Goal: Information Seeking & Learning: Learn about a topic

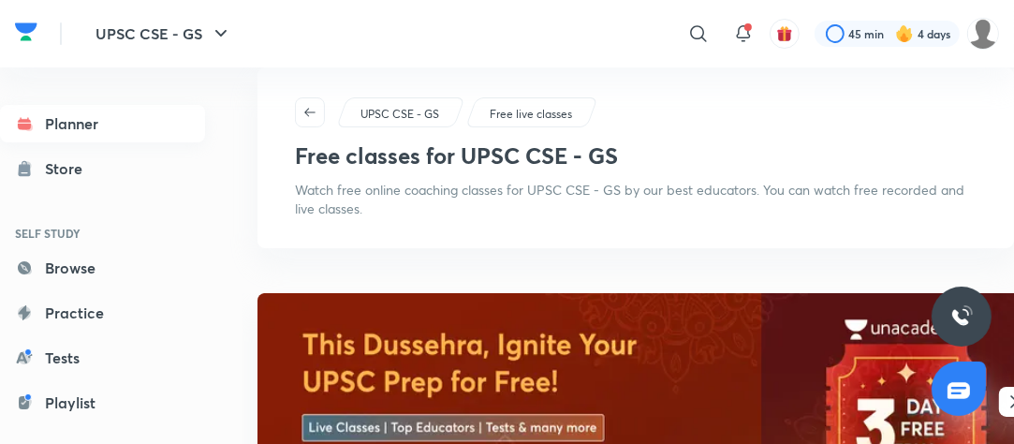
click at [82, 126] on link "Planner" at bounding box center [102, 123] width 205 height 37
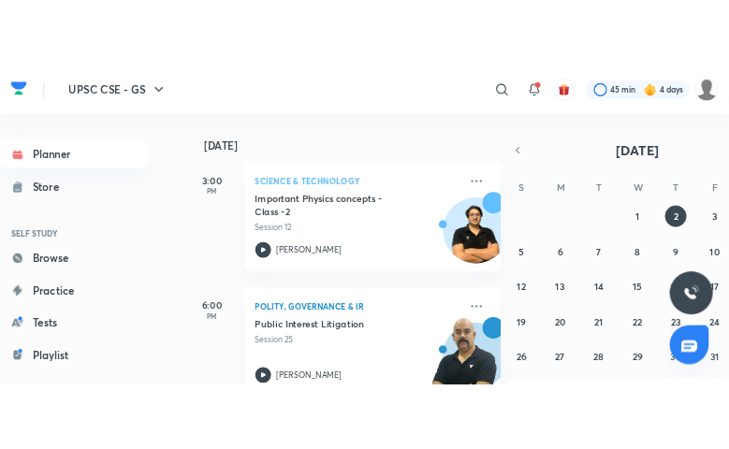
scroll to position [629, 0]
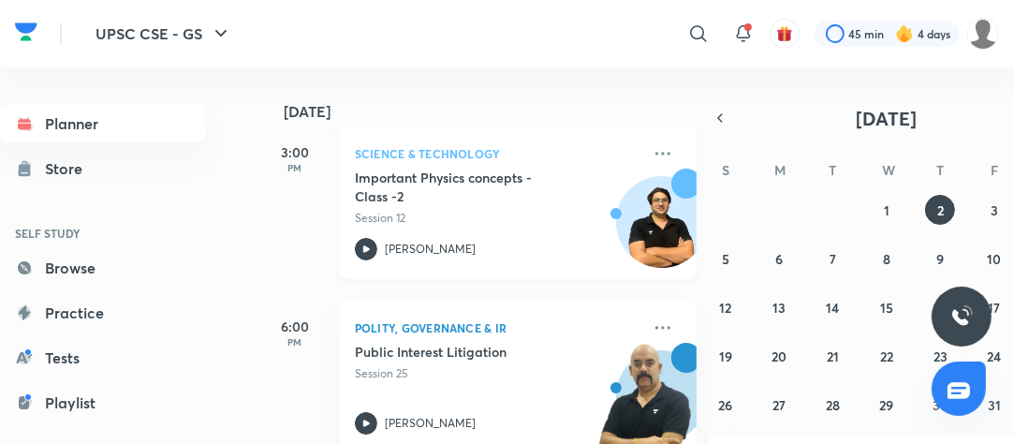
click at [461, 219] on p "Session 12" at bounding box center [497, 218] width 285 height 17
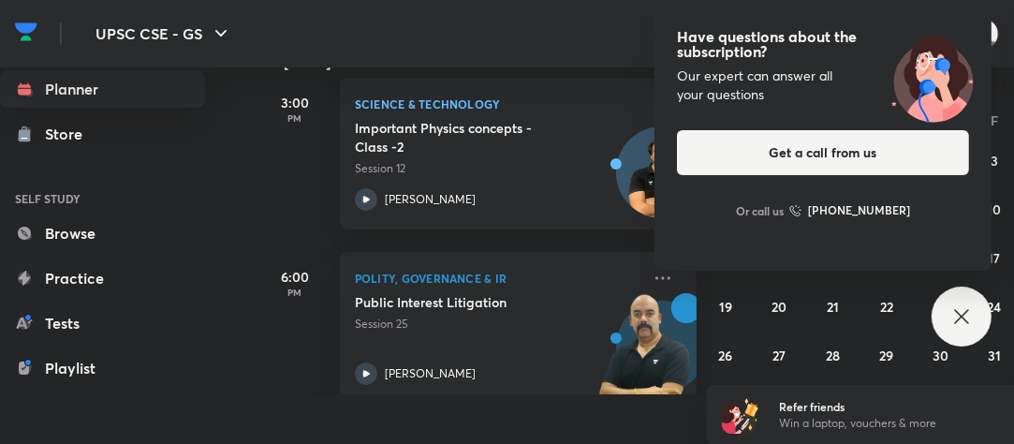
scroll to position [51, 0]
